Goal: Use online tool/utility: Utilize a website feature to perform a specific function

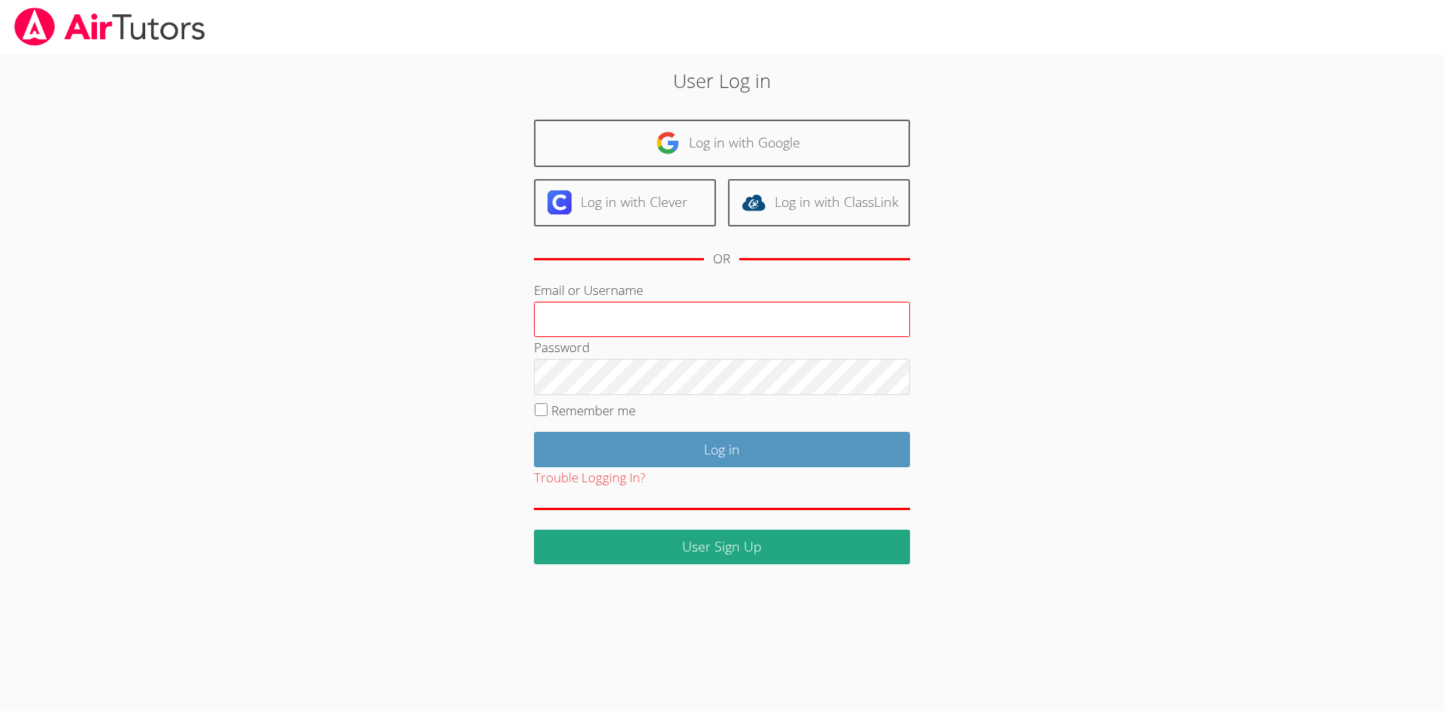
click at [587, 319] on input "Email or Username" at bounding box center [722, 320] width 376 height 36
type input "amparsons1682@yahoo.com"
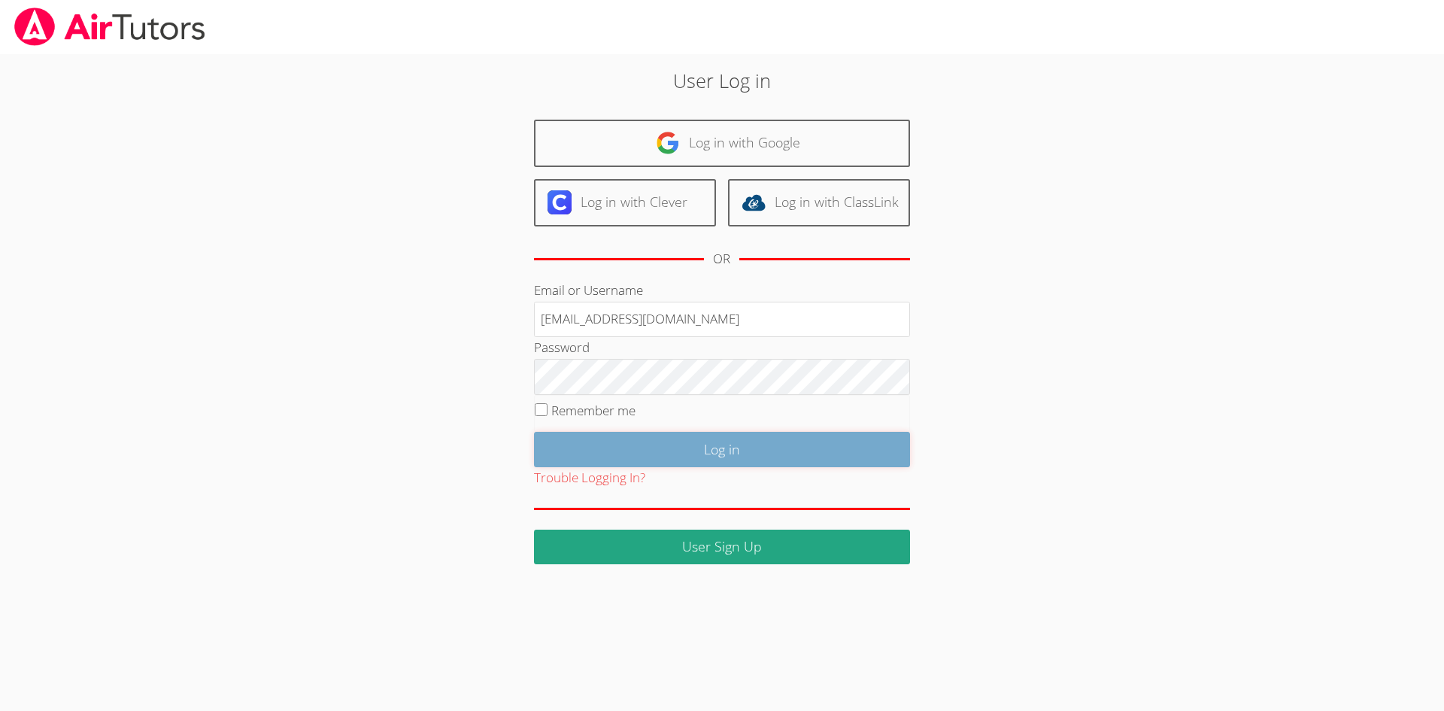
click at [767, 445] on input "Log in" at bounding box center [722, 449] width 376 height 35
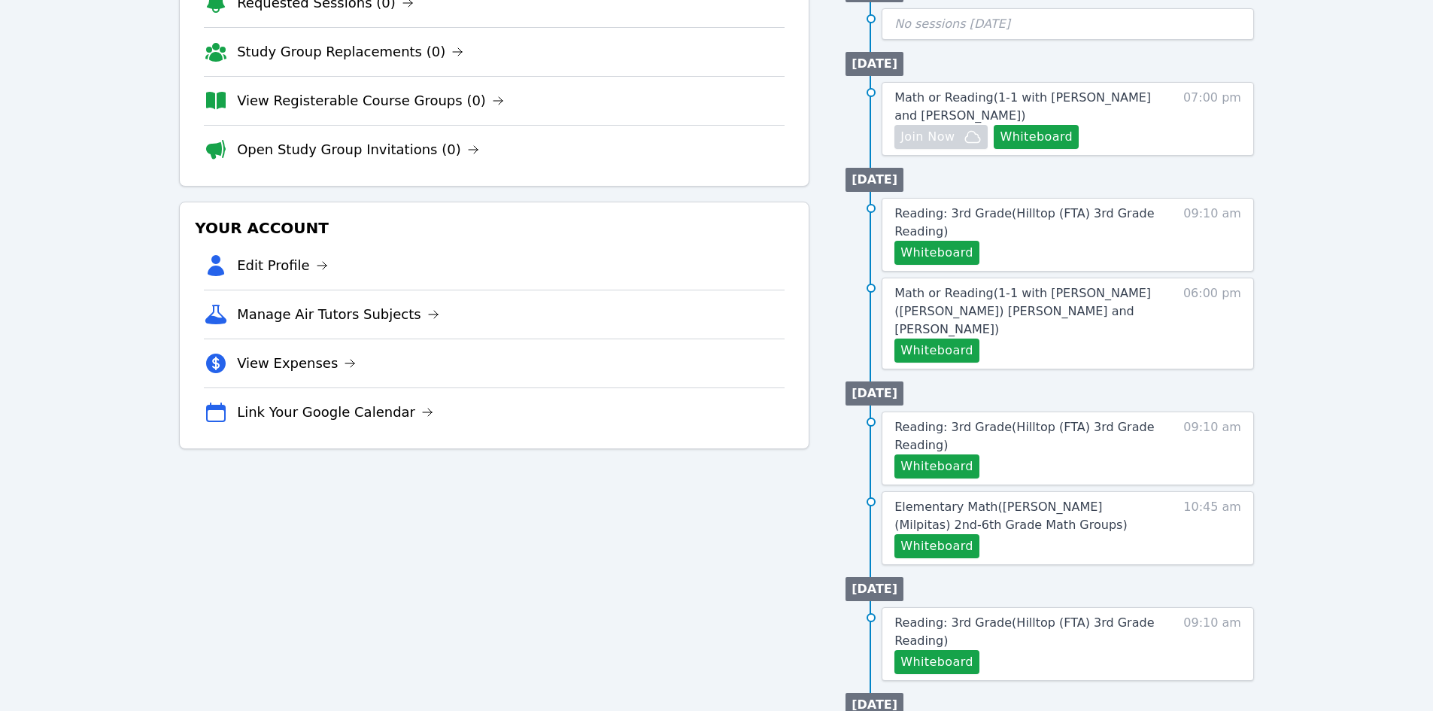
scroll to position [301, 0]
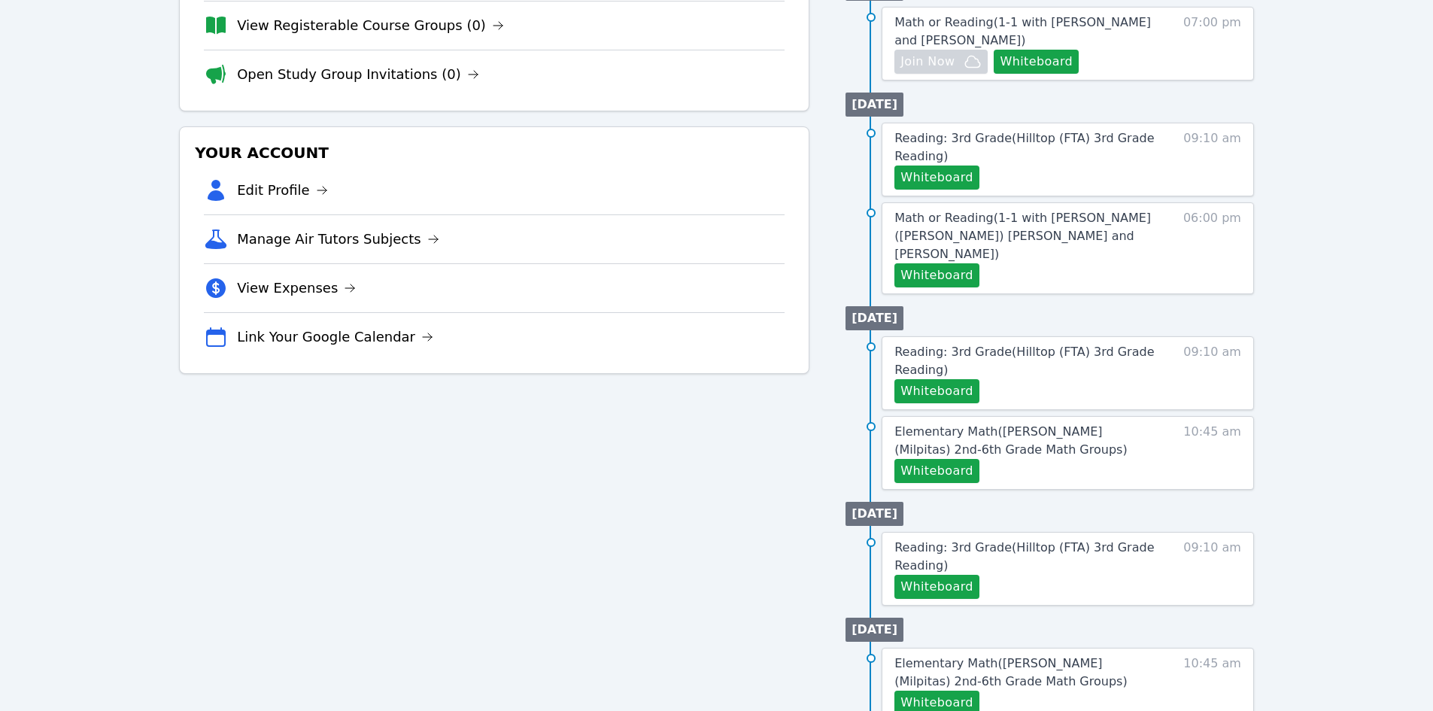
click at [1048, 424] on span "Elementary Math ( [PERSON_NAME] (Milpitas) 2nd-6th Grade Math Groups )" at bounding box center [1010, 440] width 232 height 32
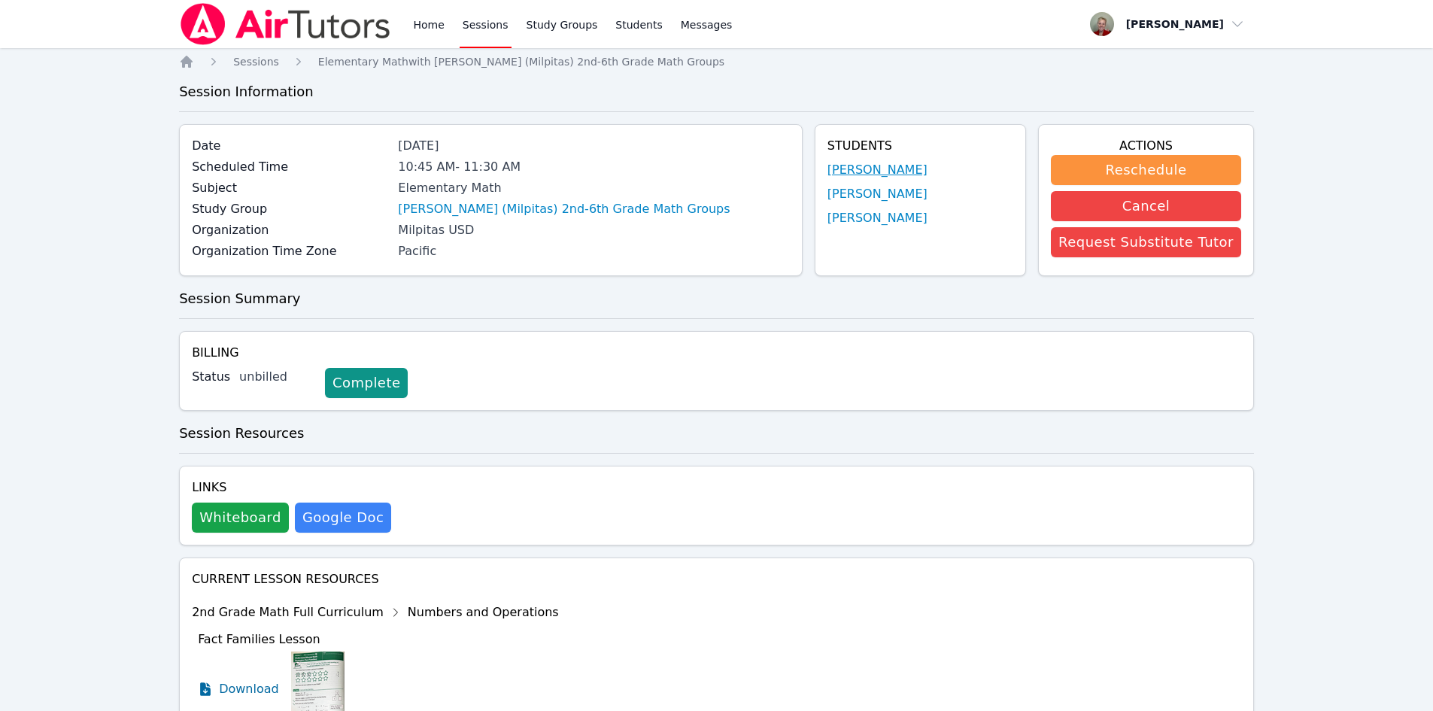
click at [882, 170] on link "[PERSON_NAME]" at bounding box center [877, 170] width 100 height 18
click at [872, 190] on link "[PERSON_NAME]" at bounding box center [877, 194] width 100 height 18
click at [875, 220] on link "[PERSON_NAME]" at bounding box center [877, 218] width 100 height 18
click at [435, 213] on link "[PERSON_NAME] (Milpitas) 2nd-6th Grade Math Groups" at bounding box center [564, 209] width 332 height 18
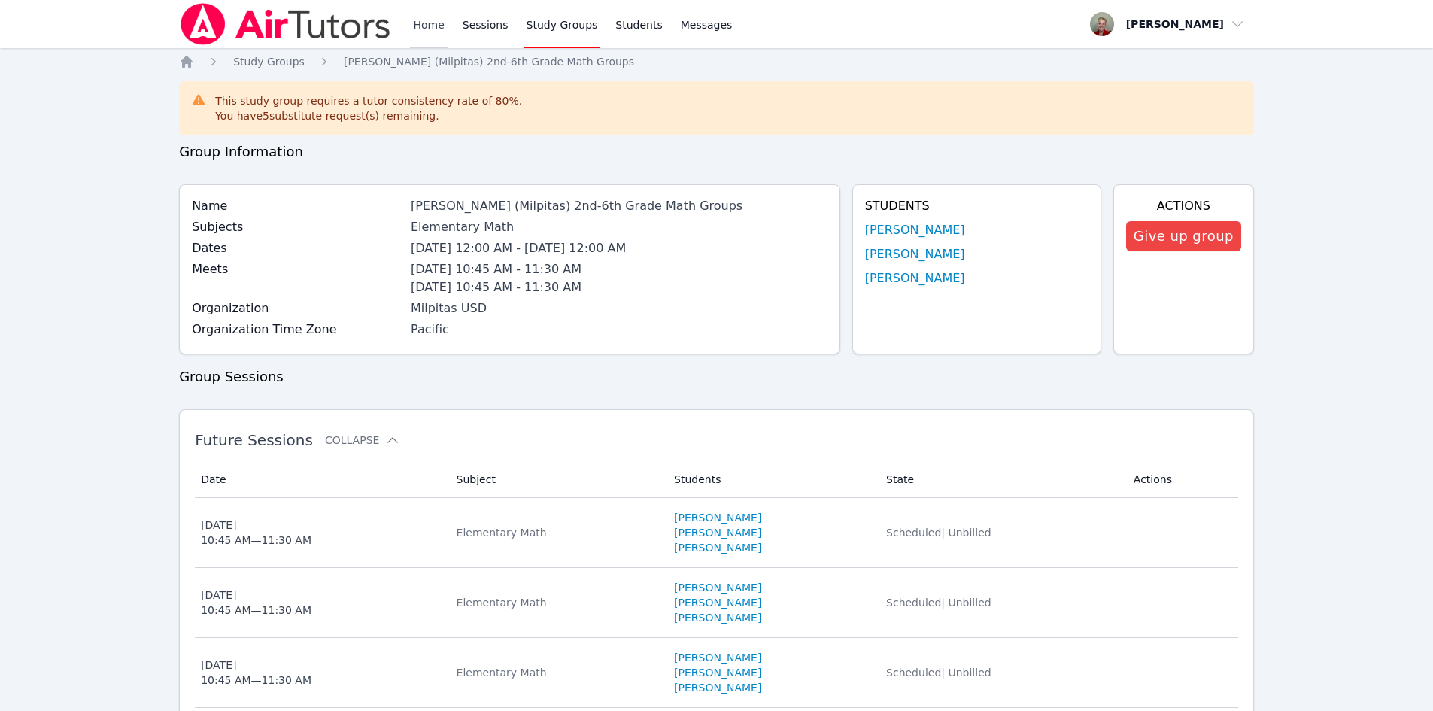
click at [431, 27] on link "Home" at bounding box center [428, 24] width 37 height 48
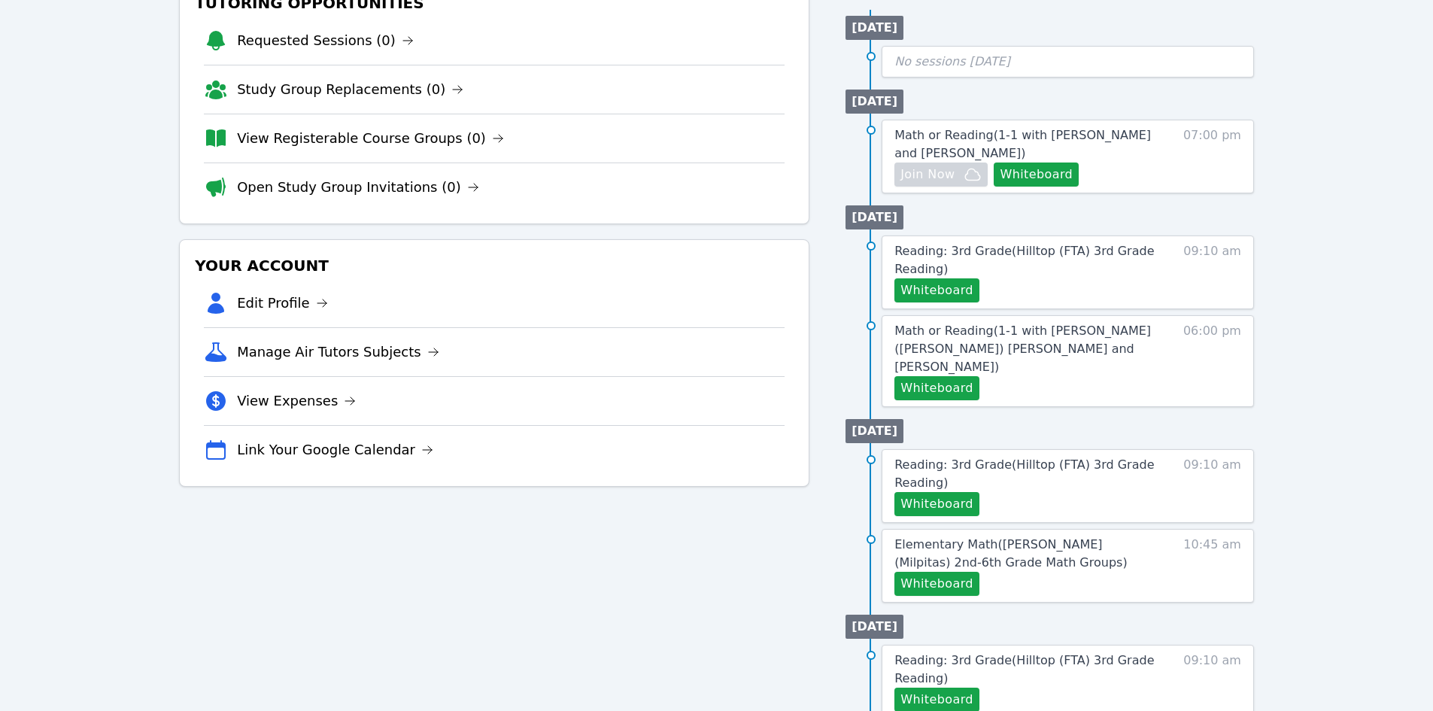
scroll to position [226, 0]
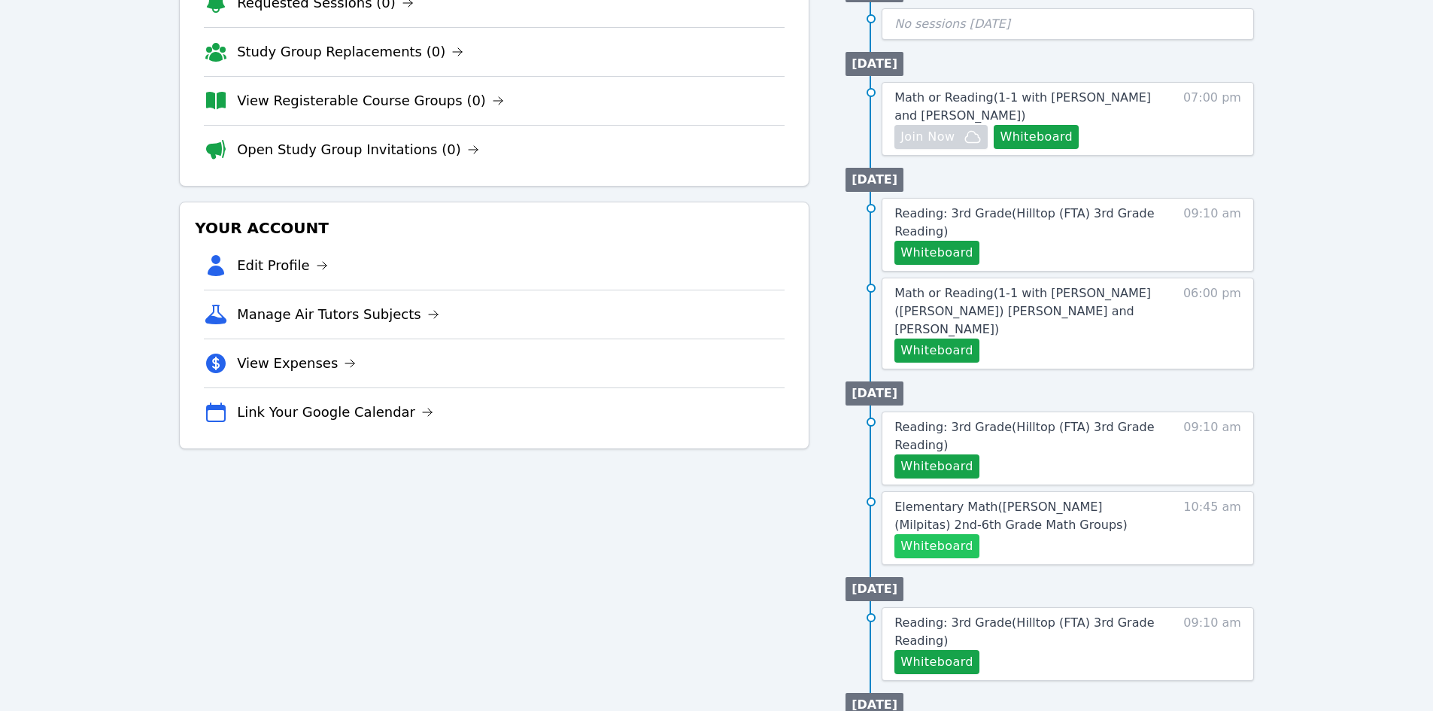
click at [942, 534] on button "Whiteboard" at bounding box center [936, 546] width 85 height 24
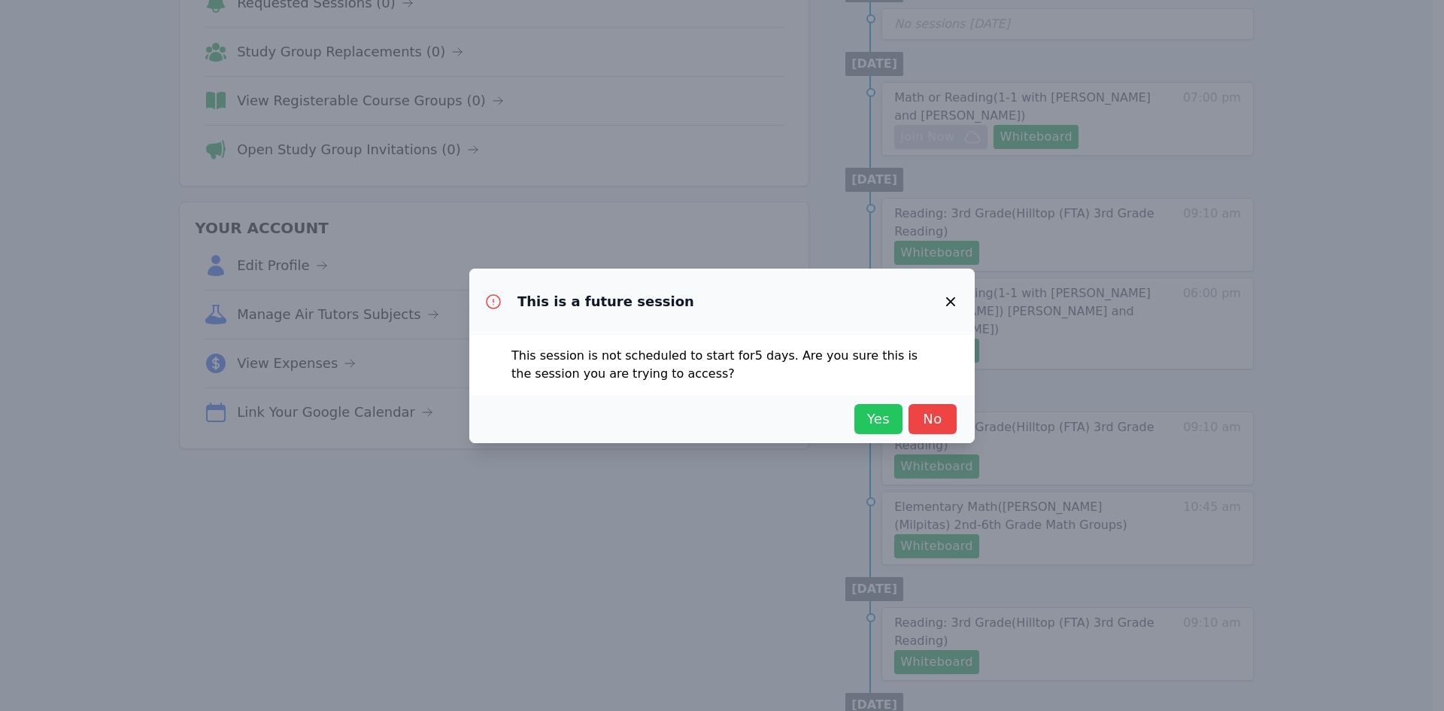
click at [875, 412] on span "Yes" at bounding box center [878, 418] width 33 height 21
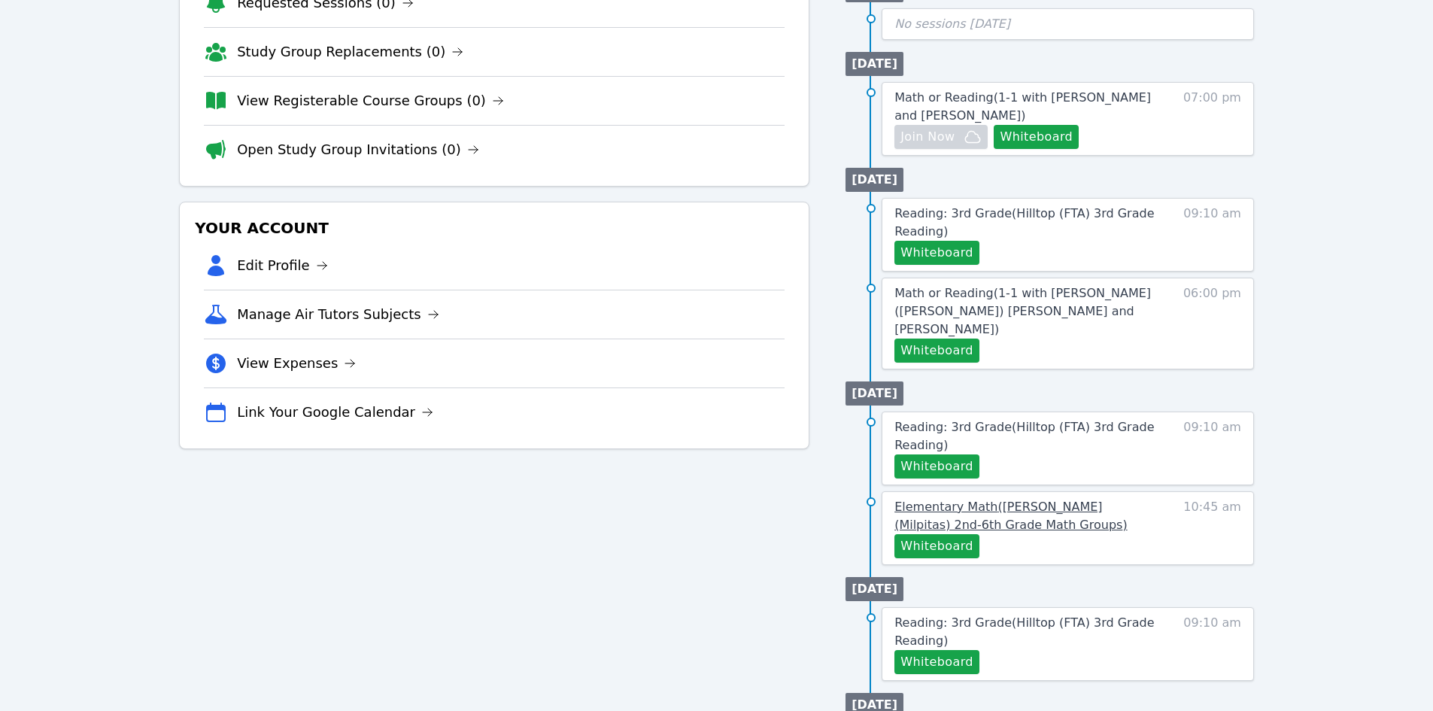
click at [1042, 499] on span "Elementary Math ( [PERSON_NAME] (Milpitas) 2nd-6th Grade Math Groups )" at bounding box center [1010, 515] width 232 height 32
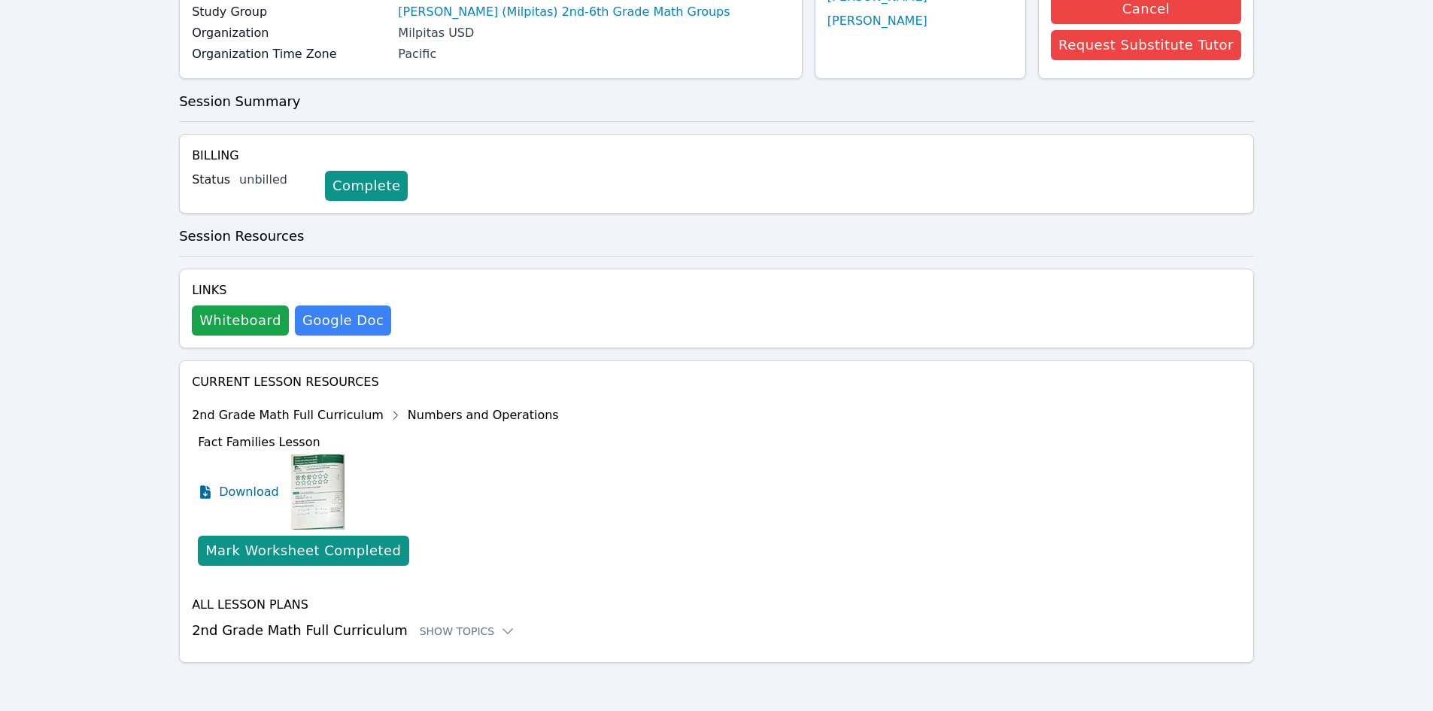
scroll to position [197, 0]
click at [232, 315] on button "Whiteboard" at bounding box center [240, 320] width 97 height 30
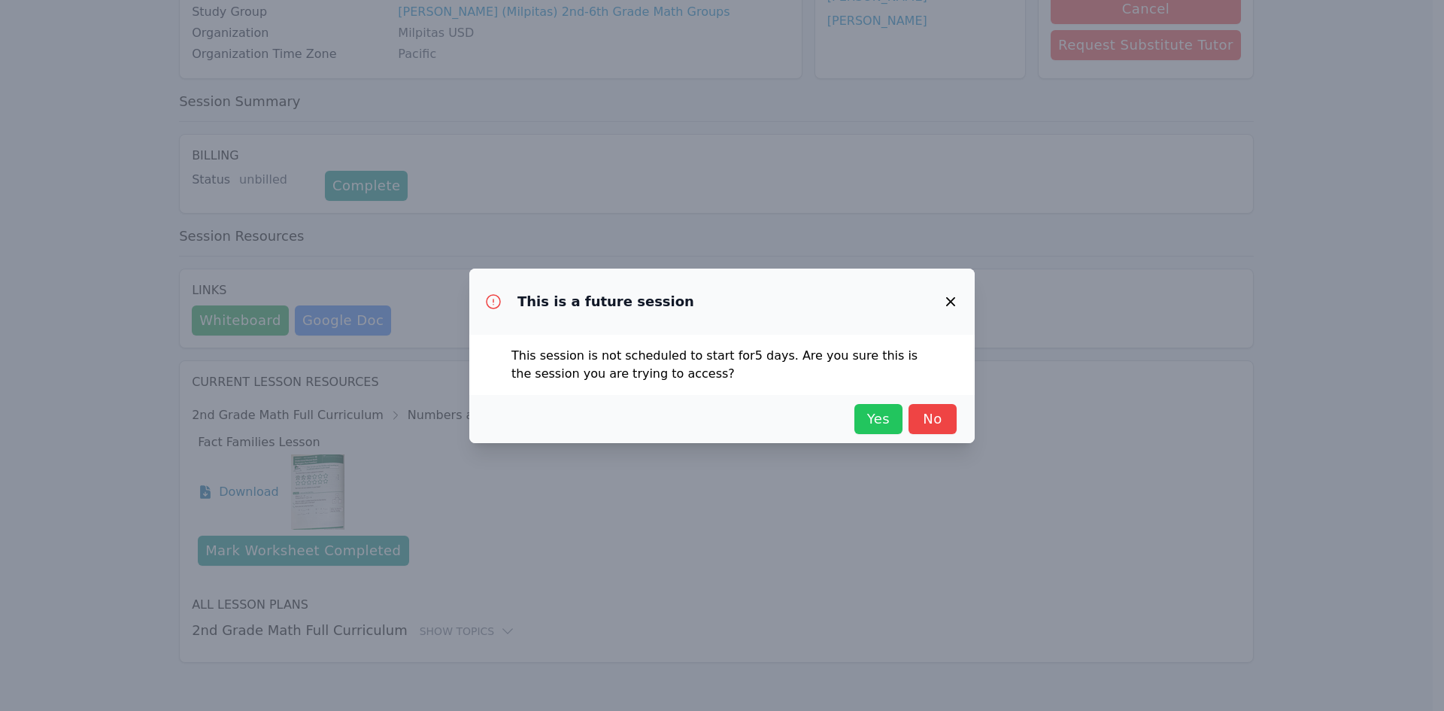
click at [873, 417] on span "Yes" at bounding box center [878, 418] width 33 height 21
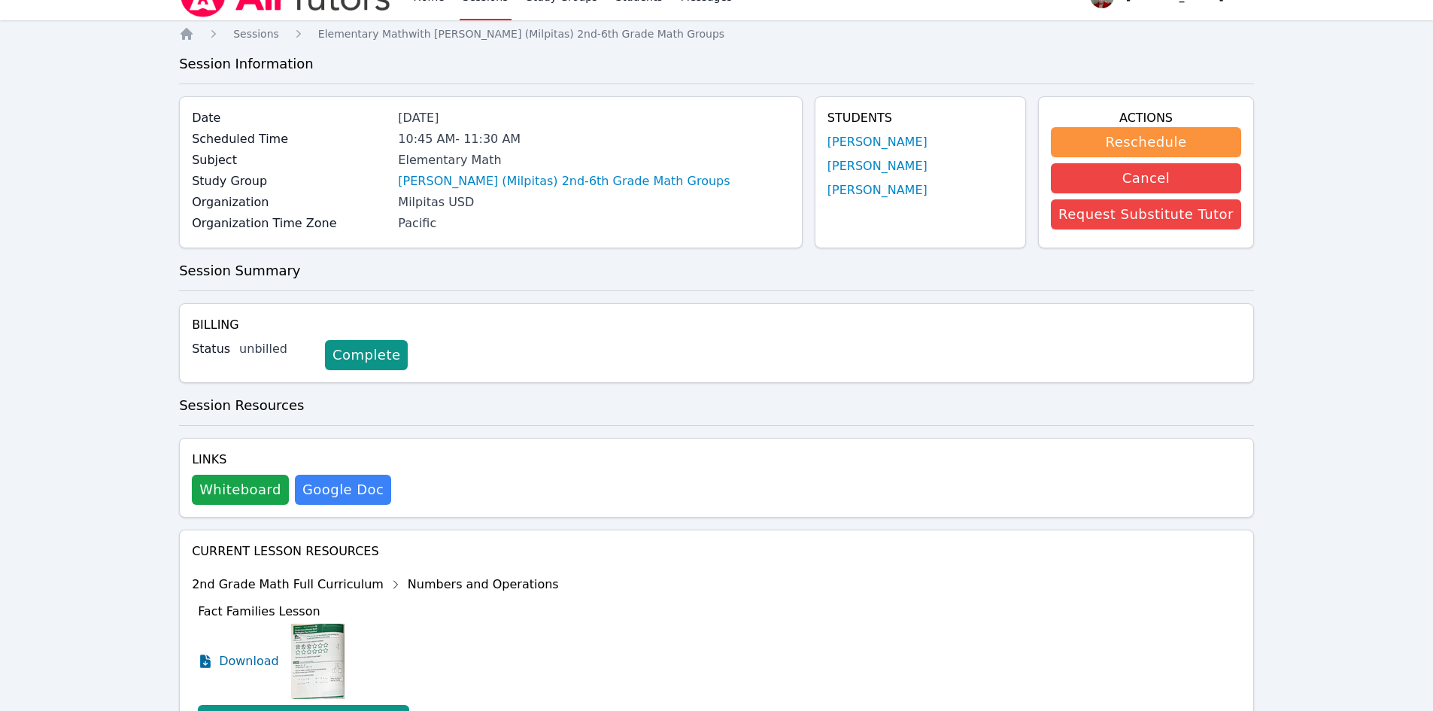
scroll to position [0, 0]
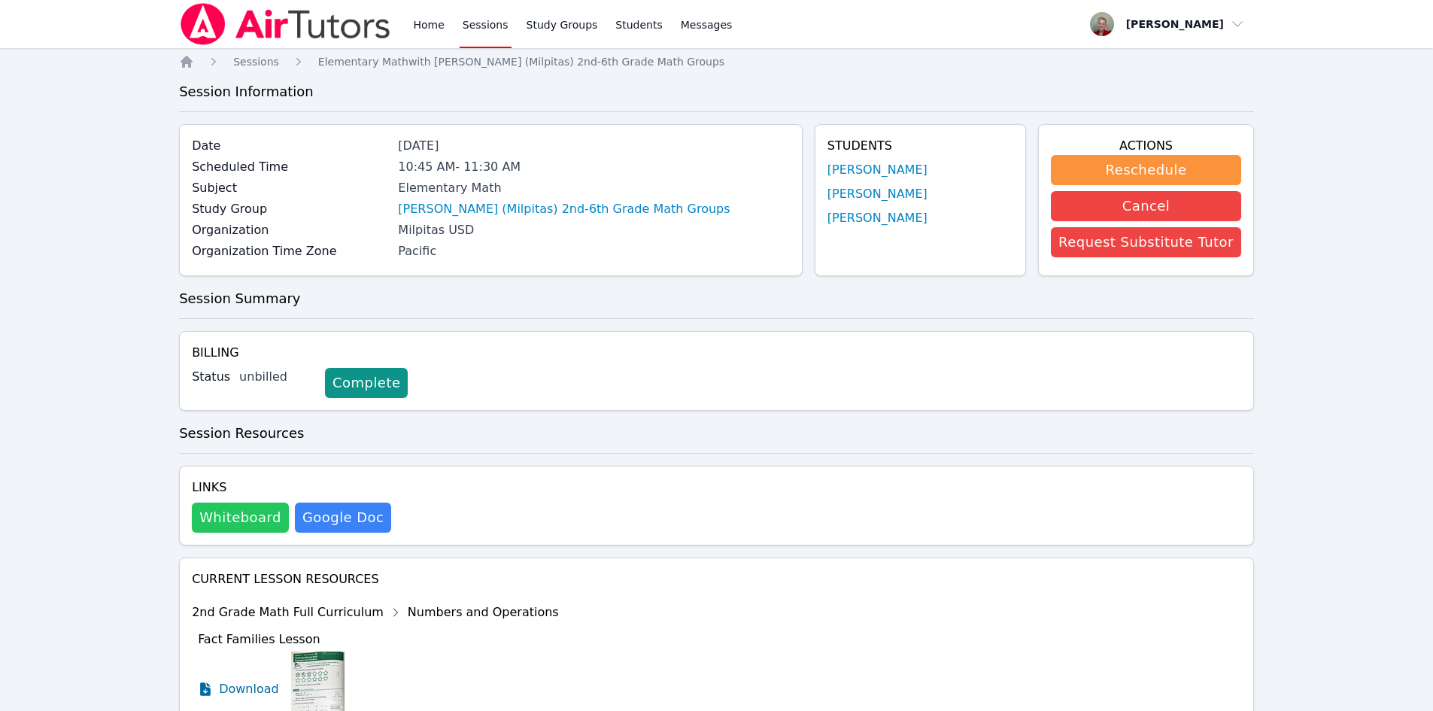
click at [236, 514] on button "Whiteboard" at bounding box center [240, 517] width 97 height 30
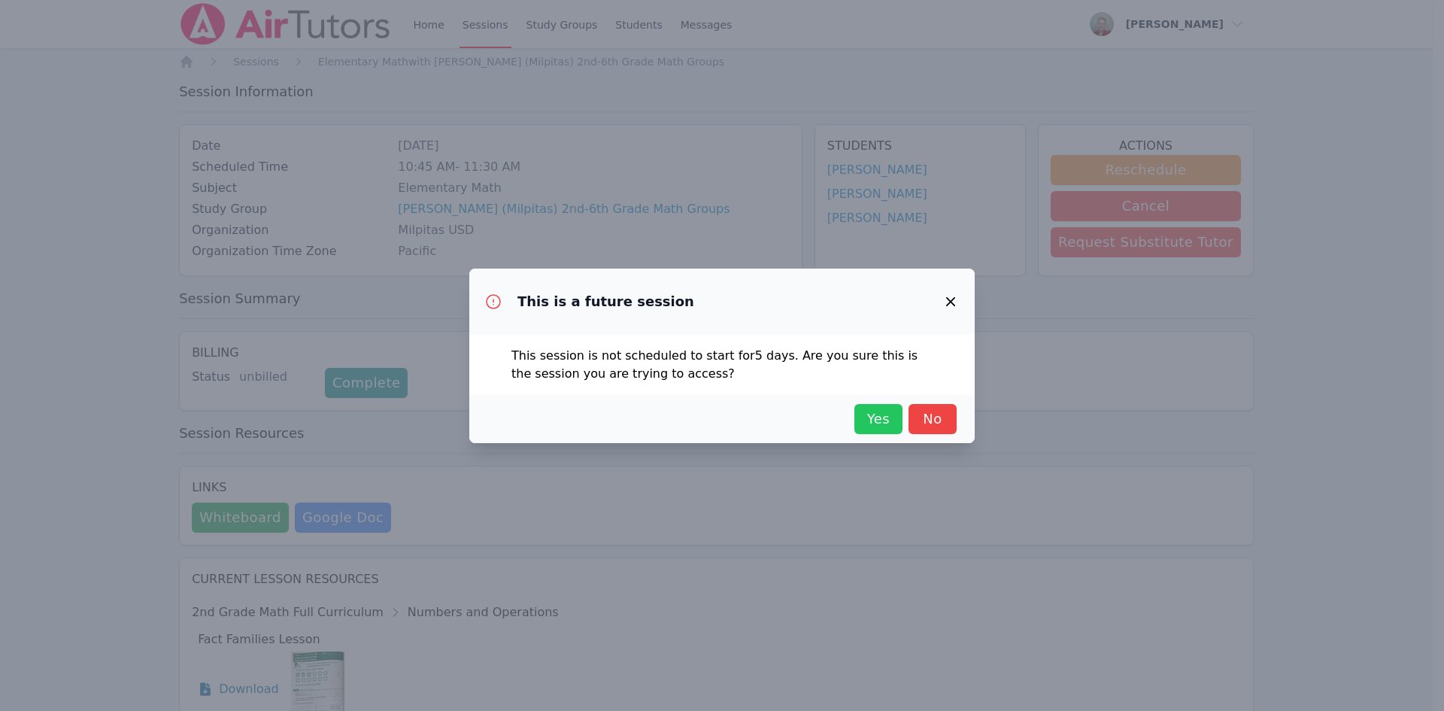
click at [884, 426] on span "Yes" at bounding box center [878, 418] width 33 height 21
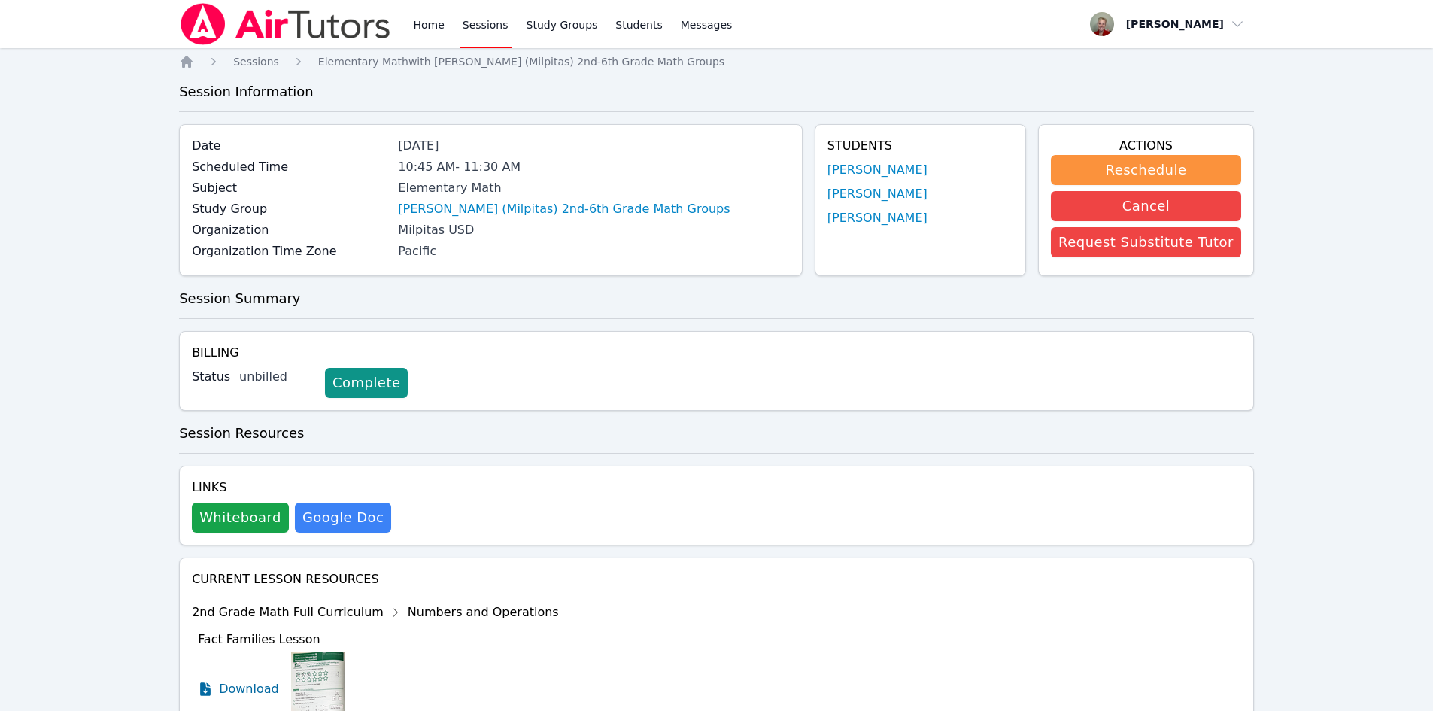
drag, startPoint x: 833, startPoint y: 193, endPoint x: 921, endPoint y: 193, distance: 88.8
click at [927, 194] on div "Students [PERSON_NAME] [PERSON_NAME] [PERSON_NAME]" at bounding box center [920, 200] width 211 height 152
copy link "[PERSON_NAME]"
drag, startPoint x: 832, startPoint y: 219, endPoint x: 934, endPoint y: 217, distance: 102.3
click at [934, 217] on div "Students [PERSON_NAME] [PERSON_NAME] [PERSON_NAME]" at bounding box center [920, 200] width 211 height 152
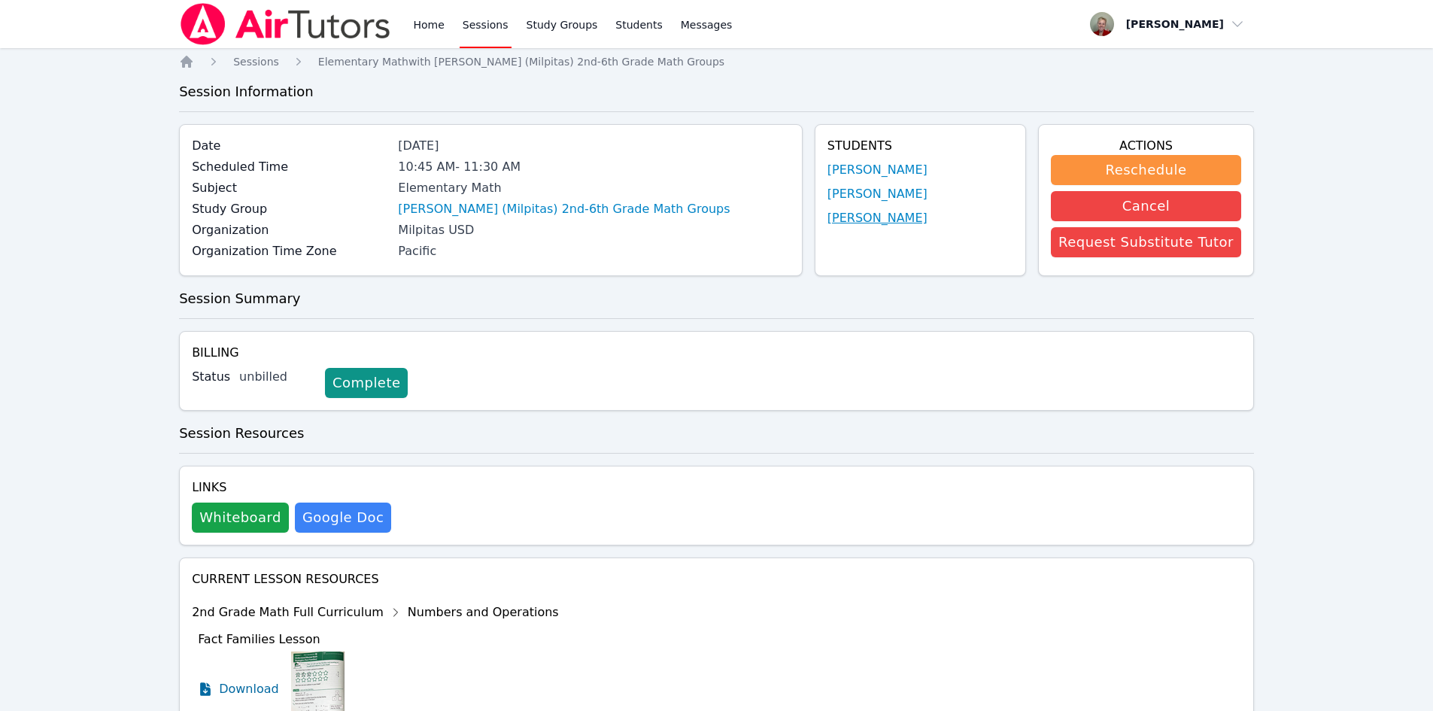
copy link "[PERSON_NAME]"
click at [244, 509] on button "Whiteboard" at bounding box center [240, 517] width 97 height 30
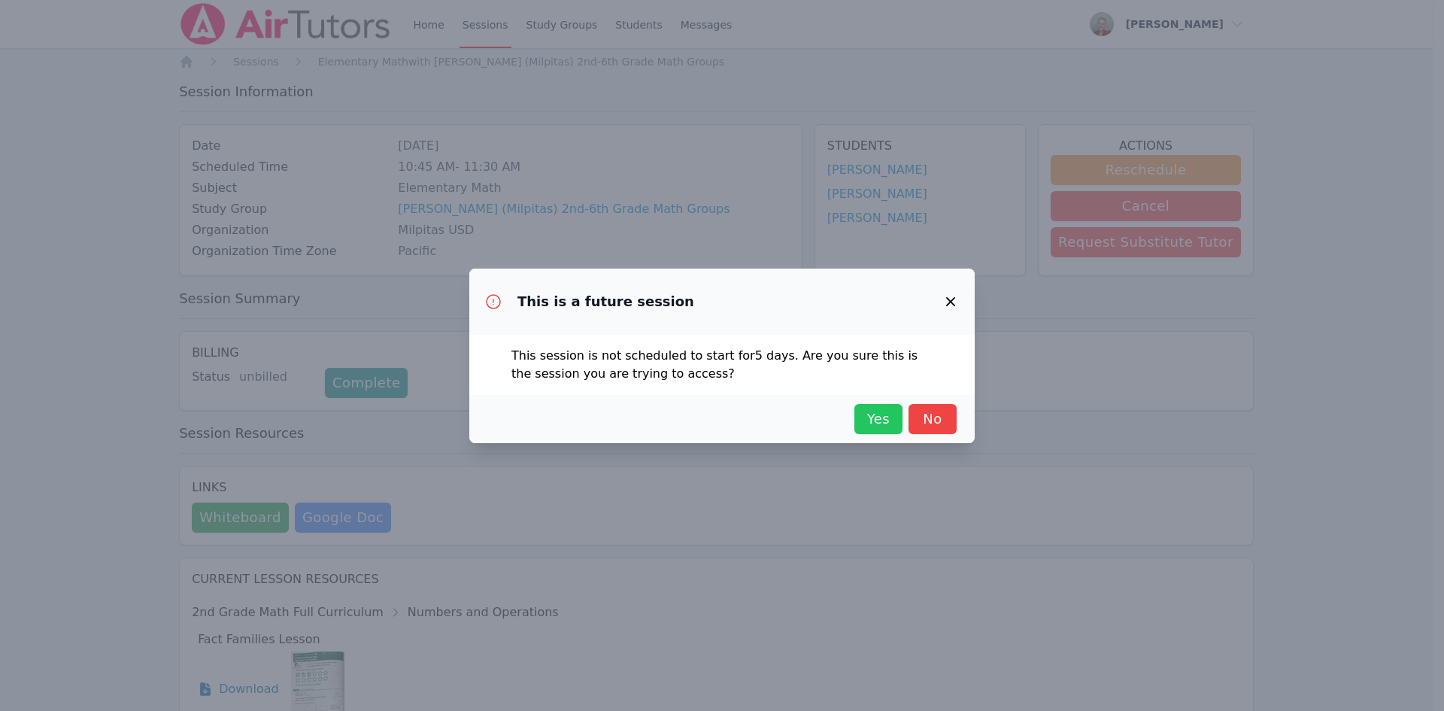
click at [875, 426] on span "Yes" at bounding box center [878, 418] width 33 height 21
